Goal: Information Seeking & Learning: Check status

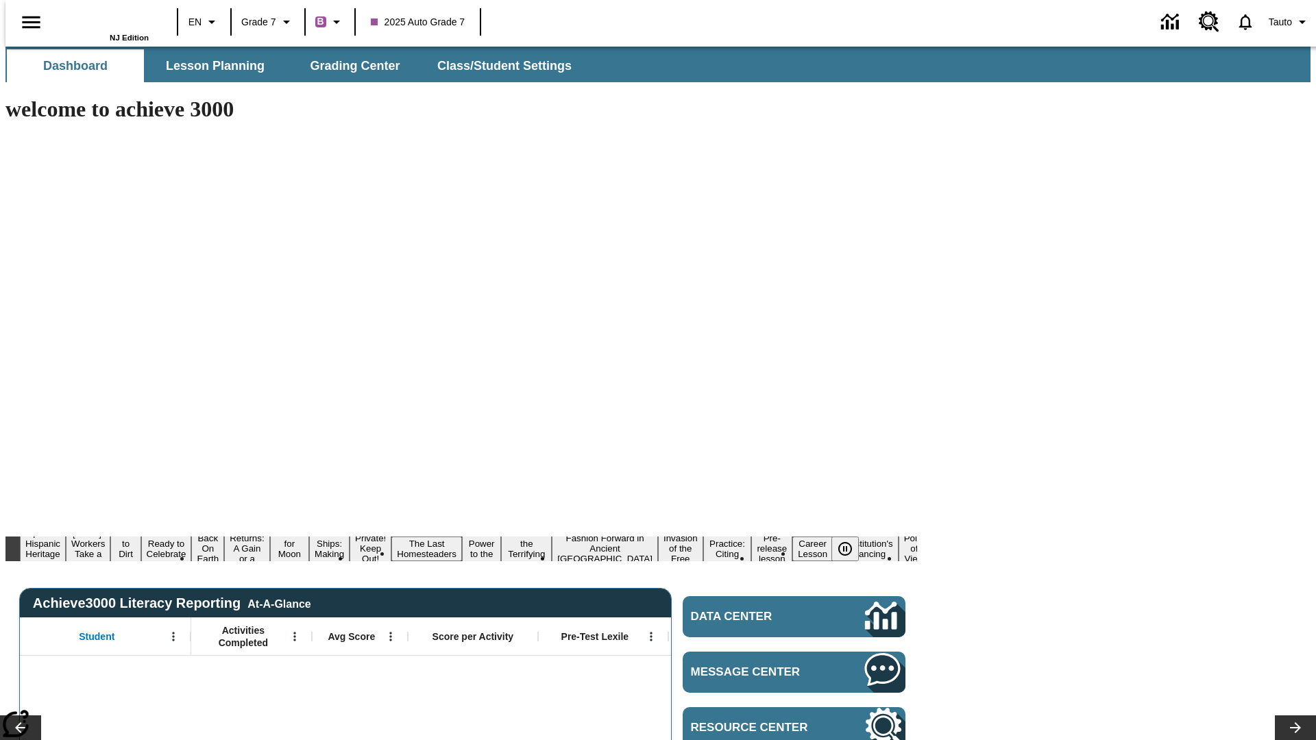
type input "-1"
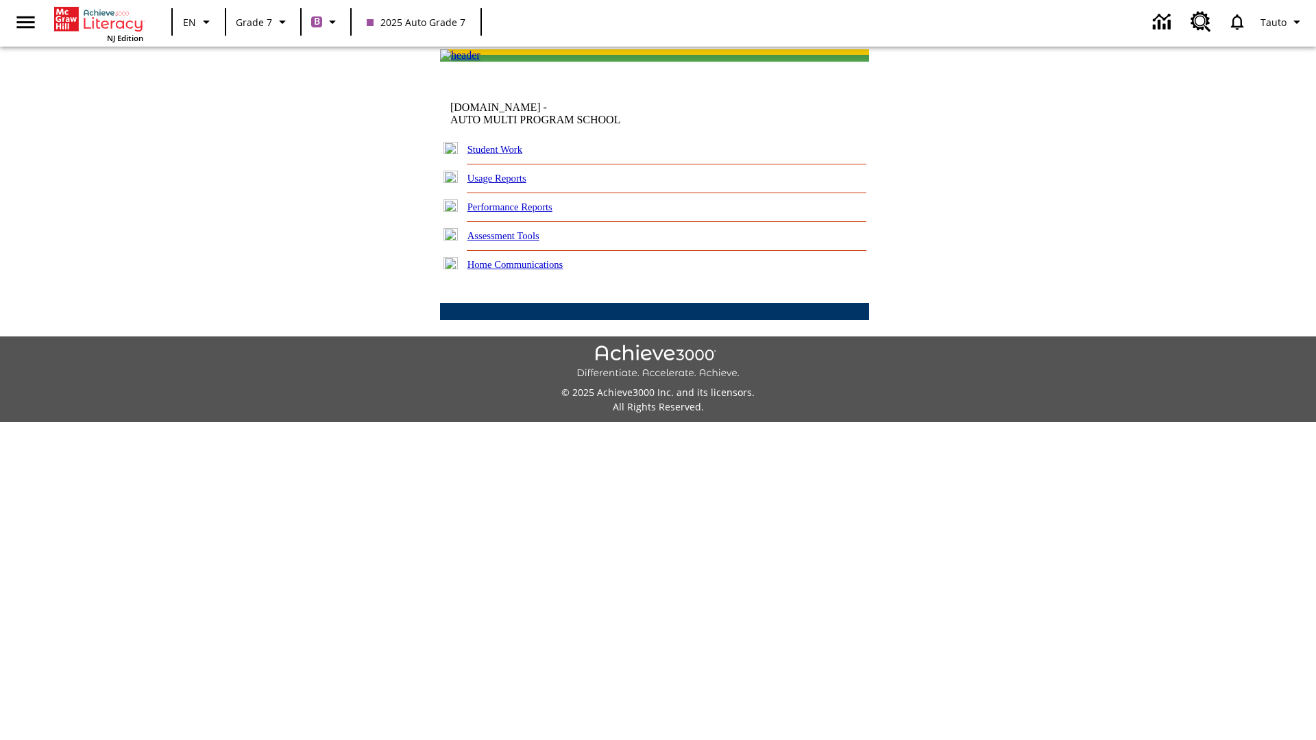
click at [524, 212] on link "Performance Reports" at bounding box center [509, 206] width 85 height 11
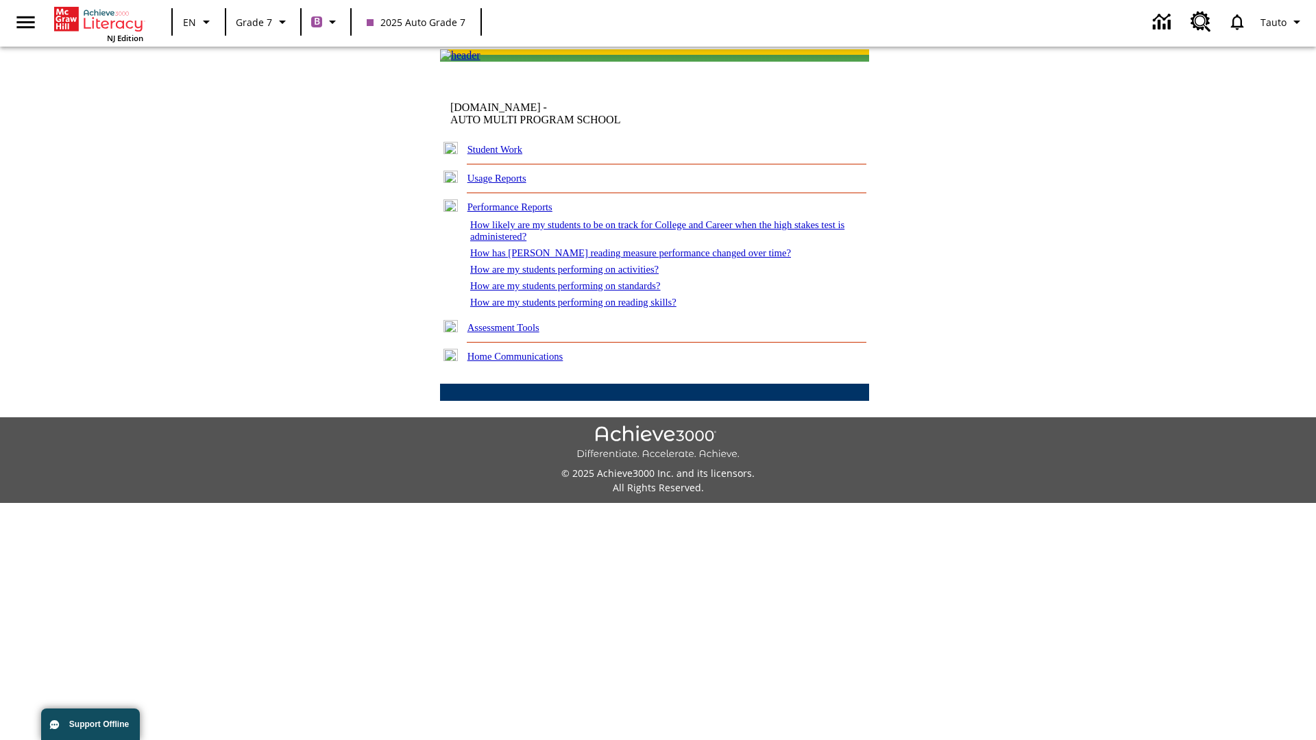
click at [578, 275] on link "How are my students performing on activities?" at bounding box center [564, 269] width 188 height 11
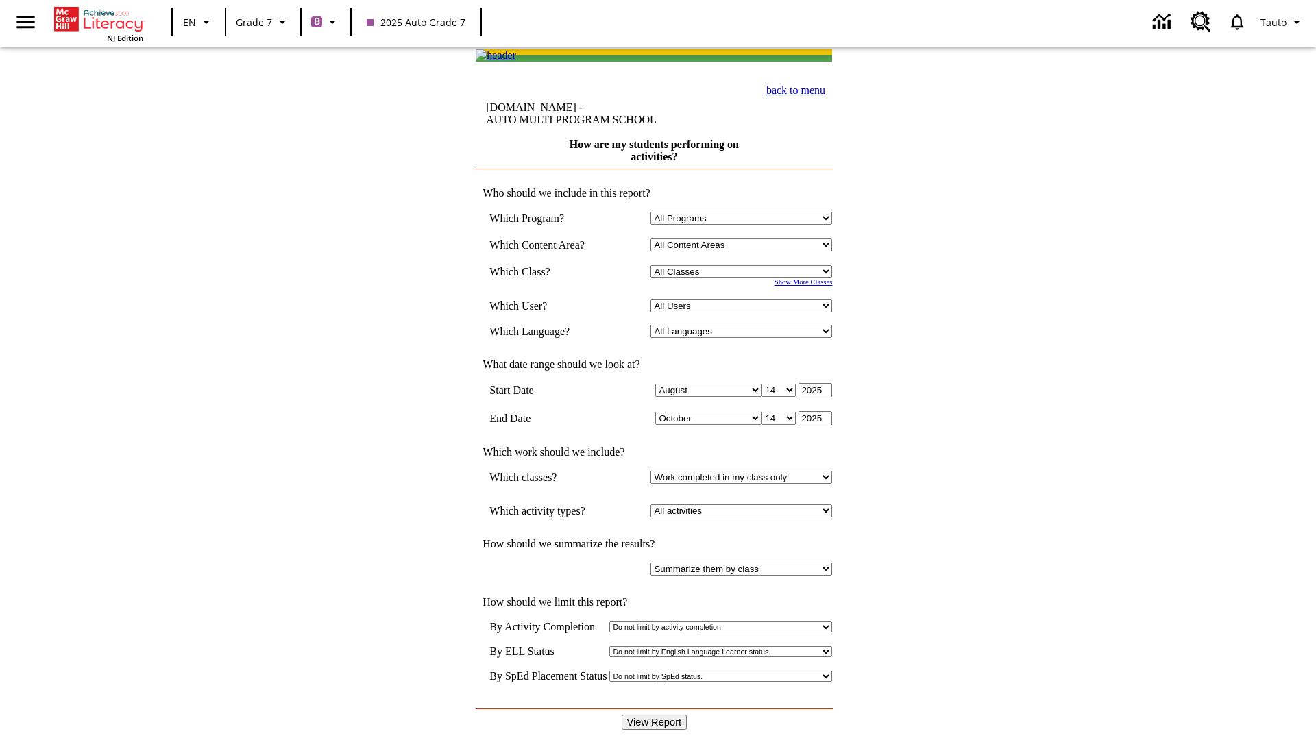
click at [655, 715] on input "View Report" at bounding box center [655, 722] width 66 height 15
select select "21437138"
select select "4"
click at [655, 715] on input "View Report" at bounding box center [655, 722] width 66 height 15
